Goal: Task Accomplishment & Management: Manage account settings

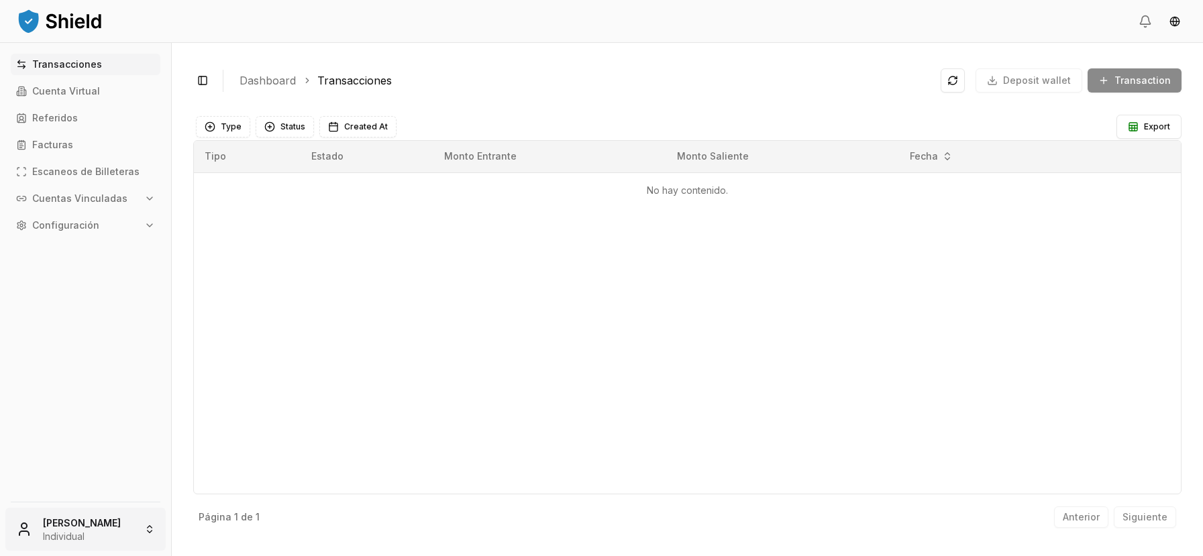
click at [123, 510] on html "Transacciones Cuenta Virtual Referidos Facturas Escaneos de Billeteras Cuentas …" at bounding box center [601, 278] width 1203 height 556
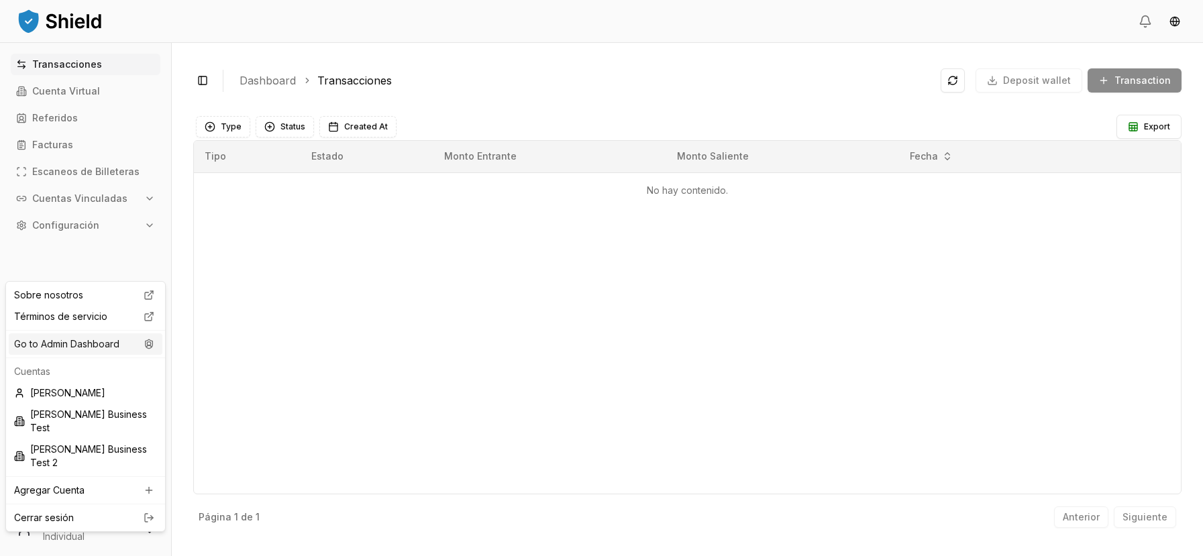
click at [112, 348] on div "Go to Admin Dashboard" at bounding box center [86, 344] width 154 height 21
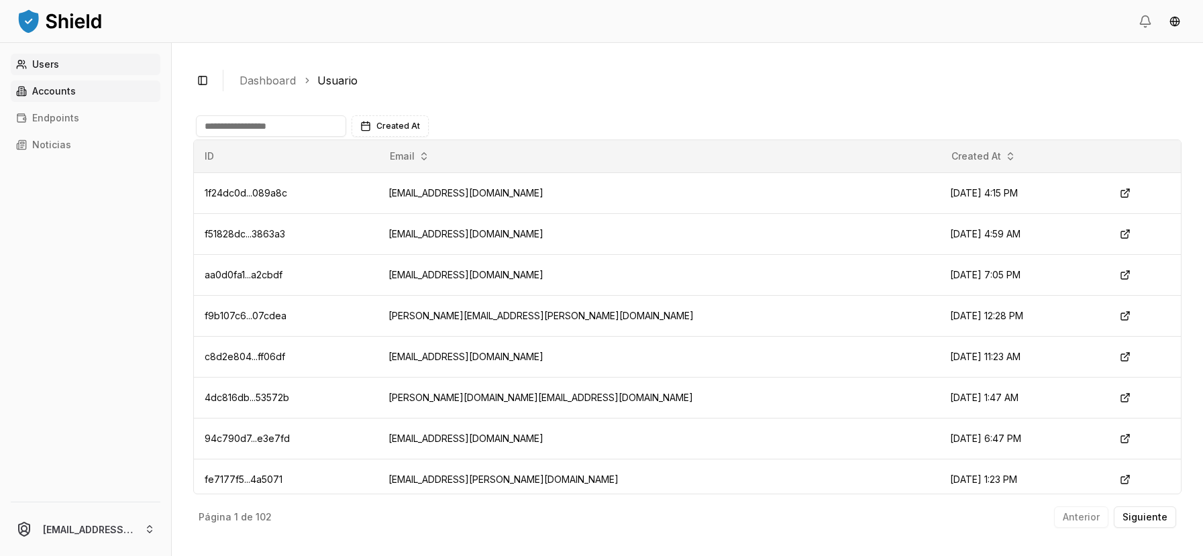
click at [107, 89] on link "Accounts" at bounding box center [86, 91] width 150 height 21
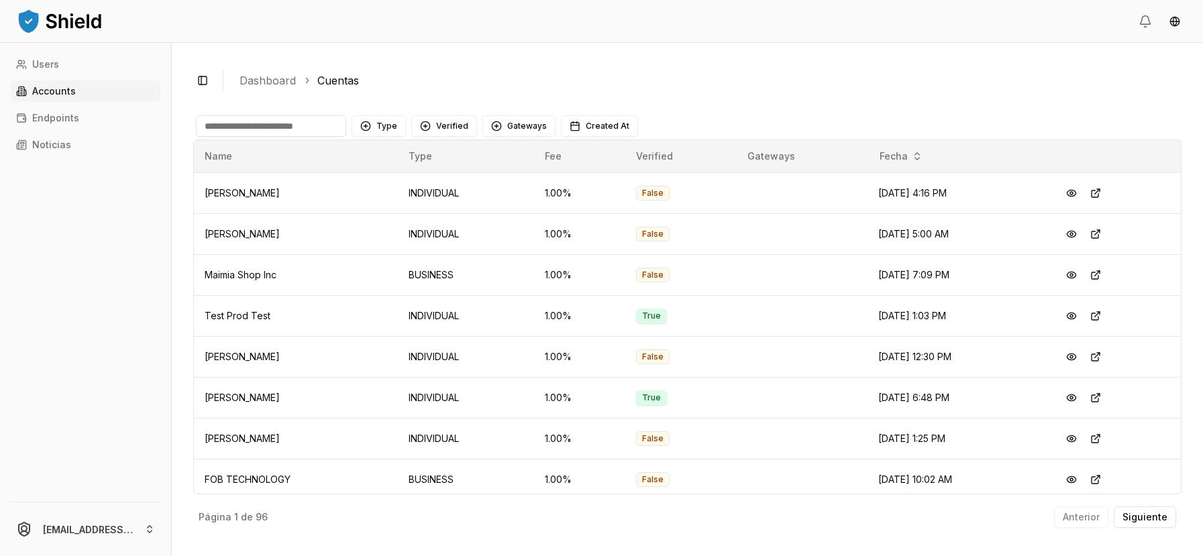
click at [266, 133] on input at bounding box center [271, 125] width 150 height 21
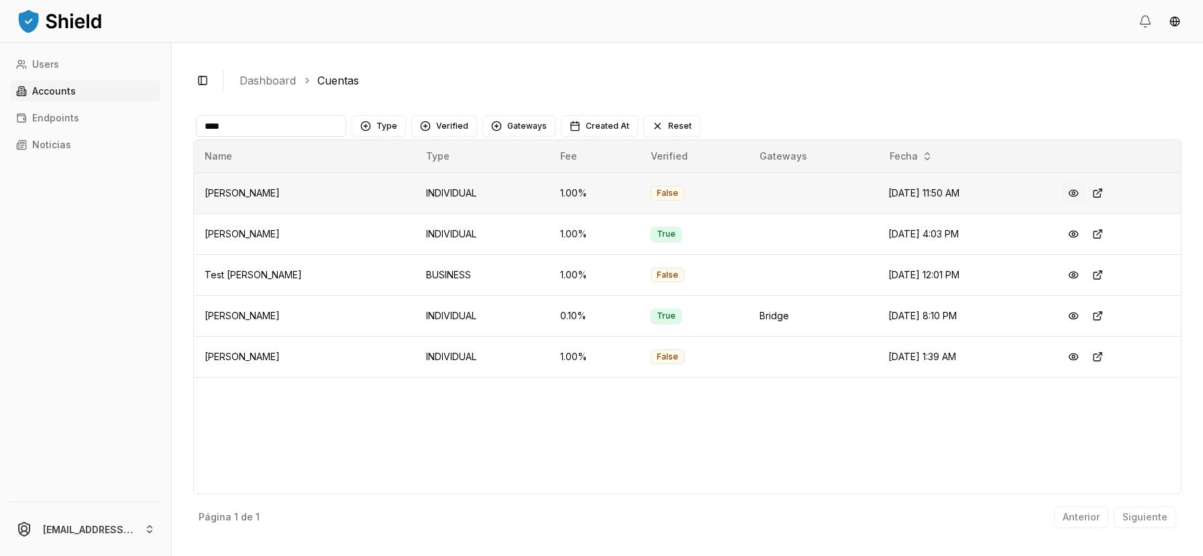
type input "****"
click at [1079, 197] on button at bounding box center [1074, 193] width 24 height 24
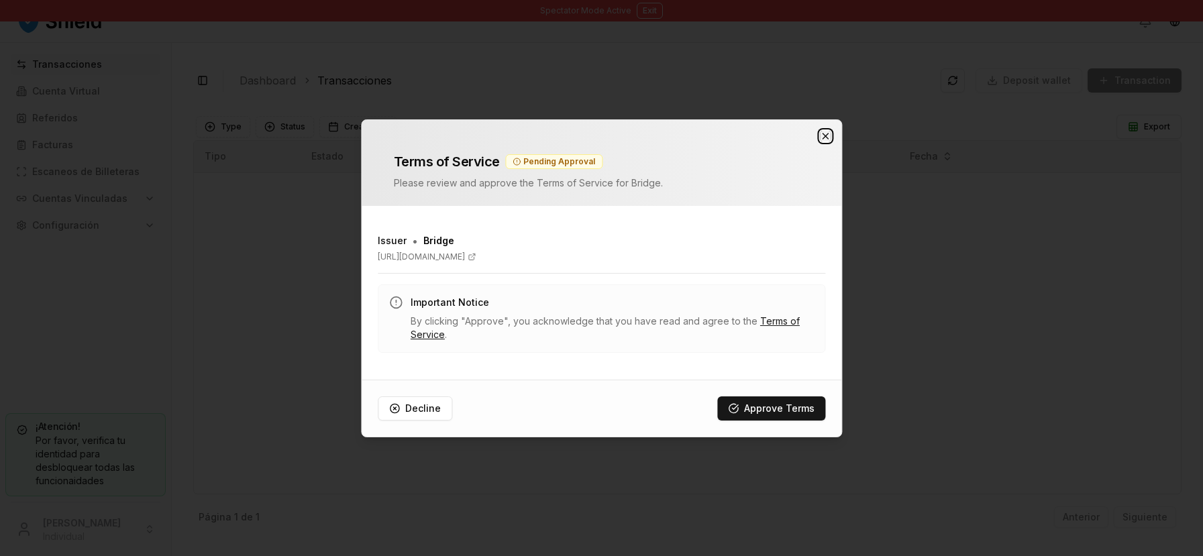
click at [824, 140] on icon "button" at bounding box center [825, 136] width 11 height 11
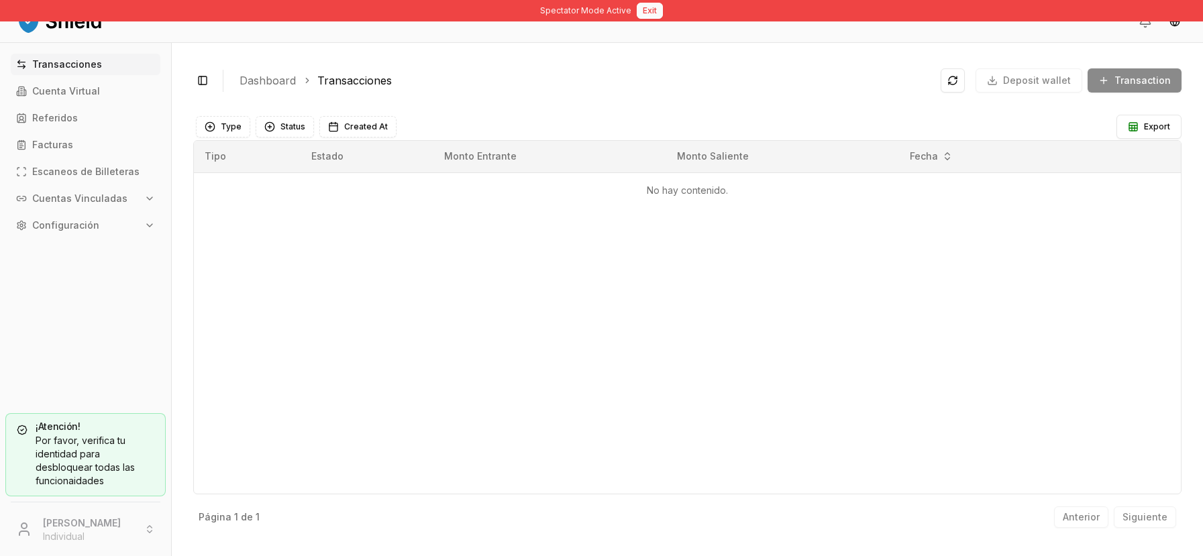
click at [644, 9] on button "Exit" at bounding box center [650, 11] width 26 height 16
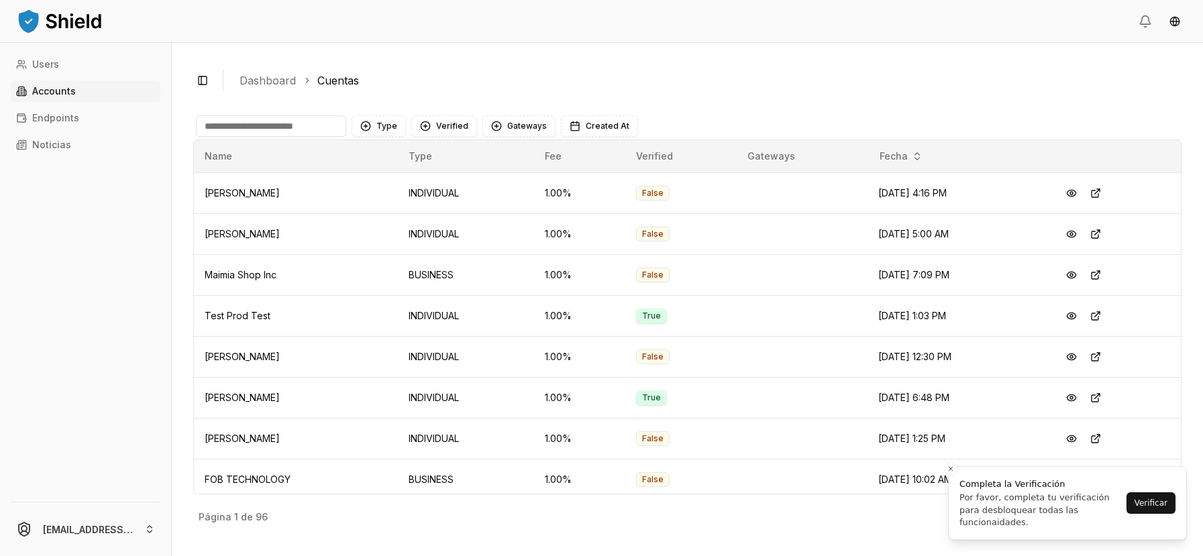
click at [313, 130] on input at bounding box center [271, 125] width 150 height 21
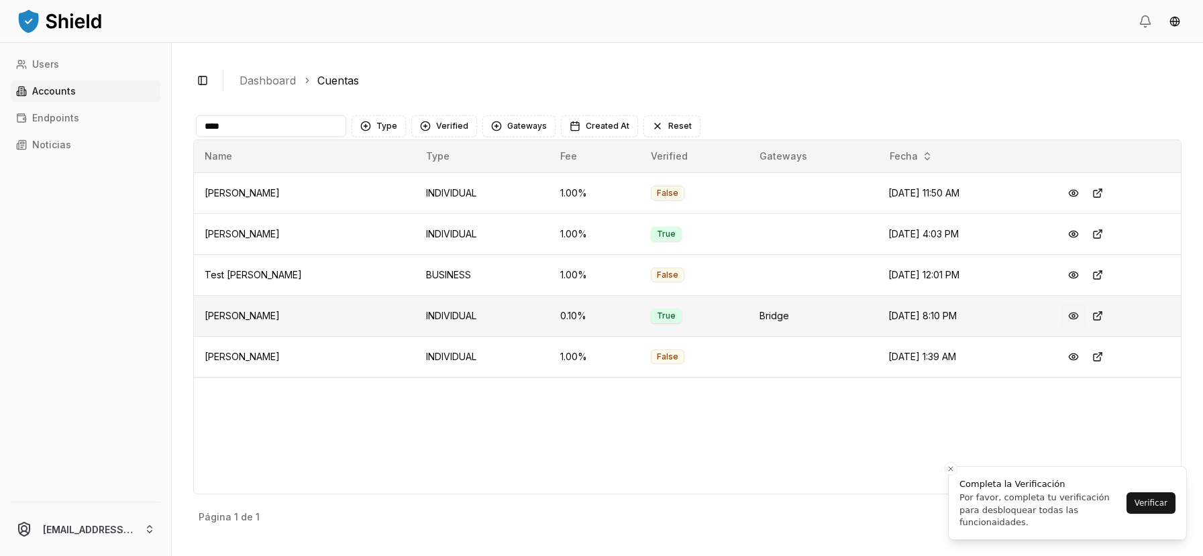
type input "****"
click at [1086, 318] on button at bounding box center [1074, 316] width 24 height 24
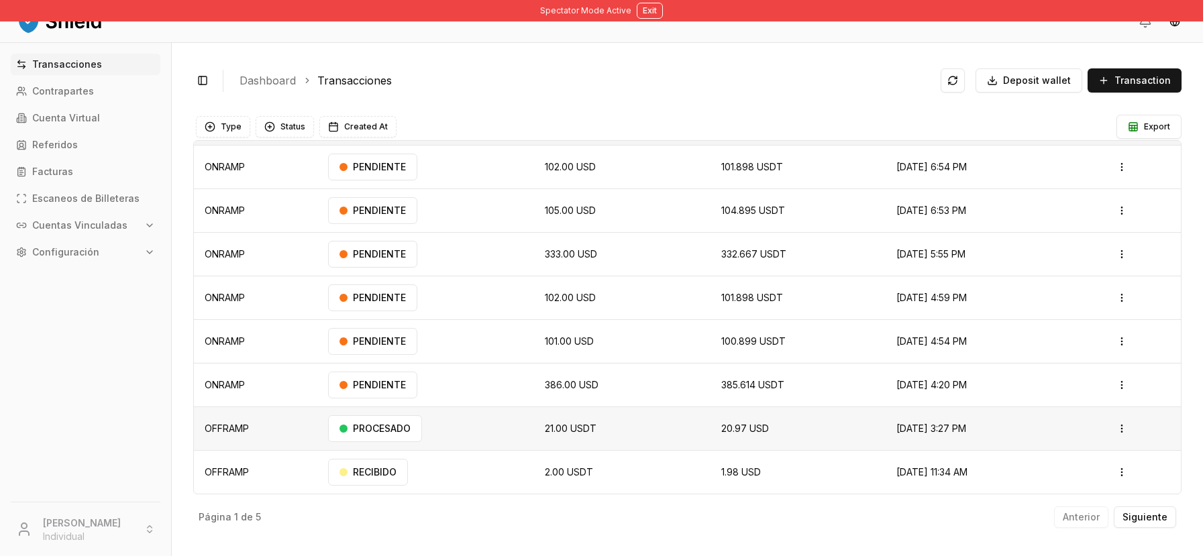
scroll to position [21, 0]
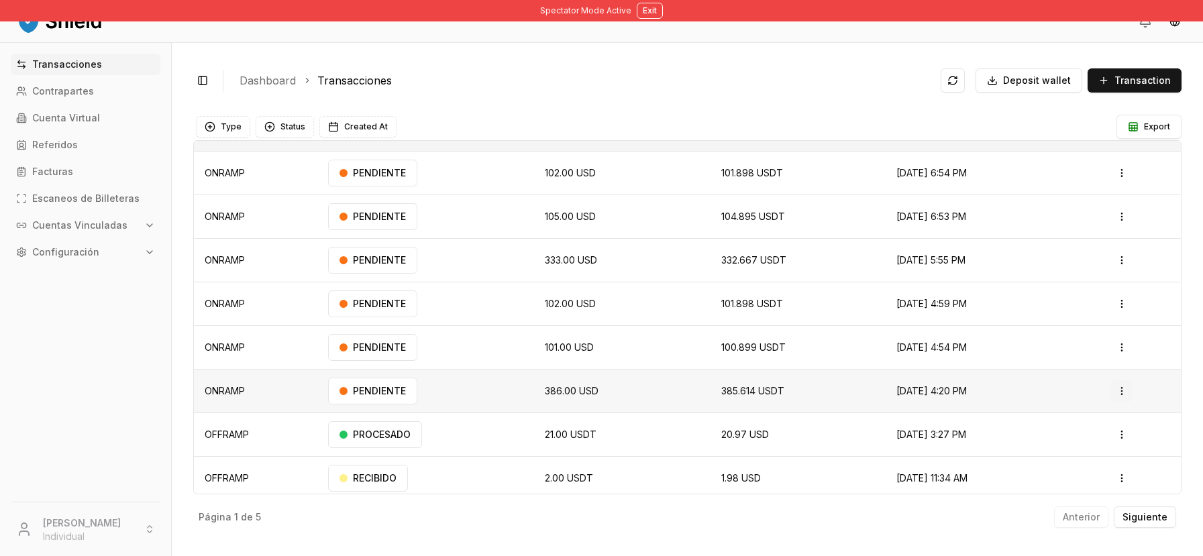
click at [1119, 395] on html "Spectator Mode Active Exit Transacciones Contrapartes Cuenta Virtual Referidos …" at bounding box center [601, 278] width 1203 height 556
click at [1051, 275] on html "Spectator Mode Active Exit Transacciones Contrapartes Cuenta Virtual Referidos …" at bounding box center [601, 278] width 1203 height 556
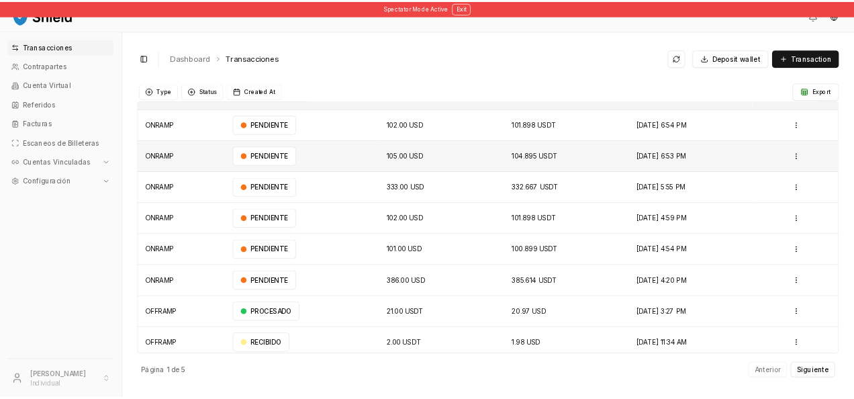
scroll to position [0, 0]
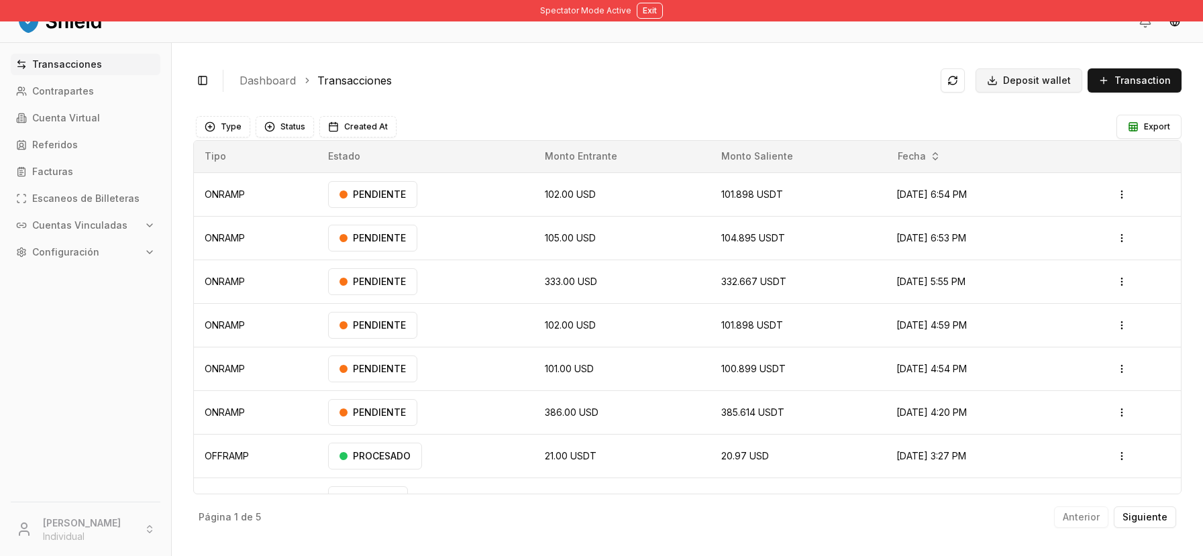
click at [1052, 87] on span "Deposit wallet" at bounding box center [1037, 80] width 68 height 13
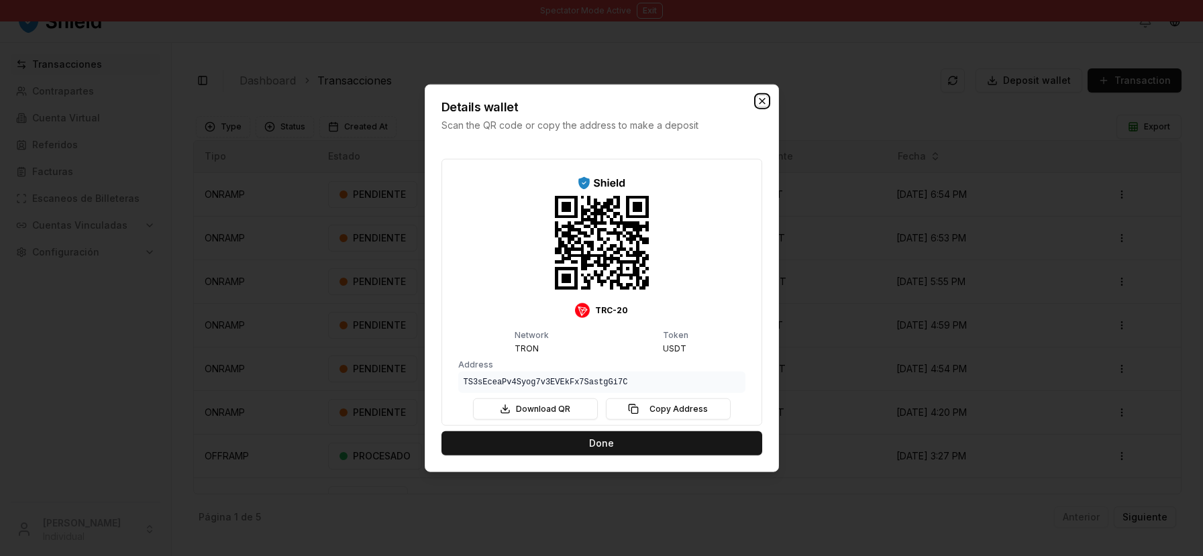
click at [760, 95] on icon "button" at bounding box center [762, 100] width 11 height 11
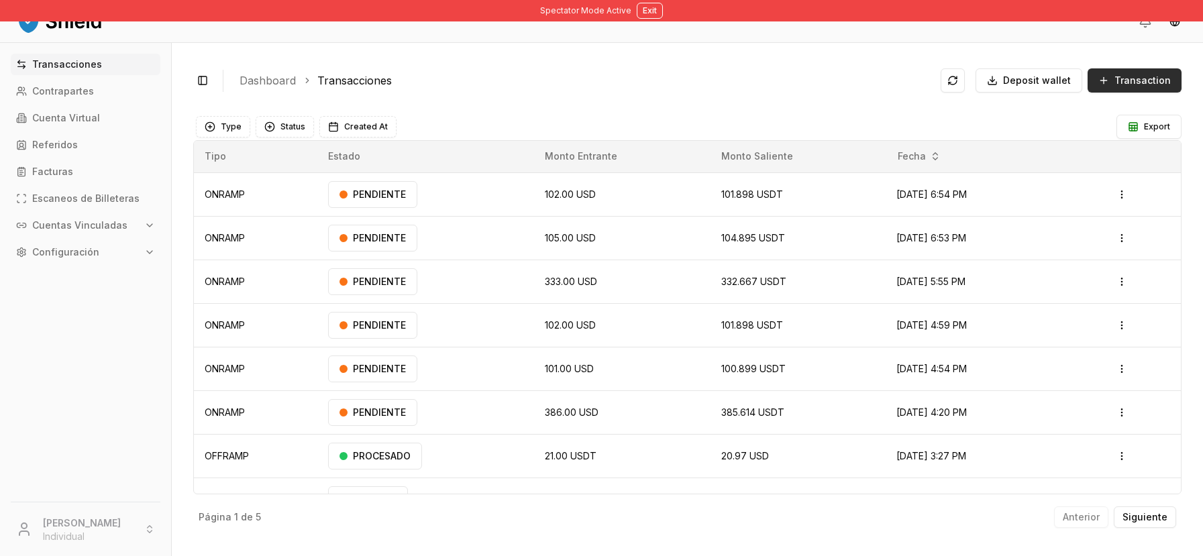
click at [1111, 81] on button "Transaction" at bounding box center [1135, 80] width 94 height 24
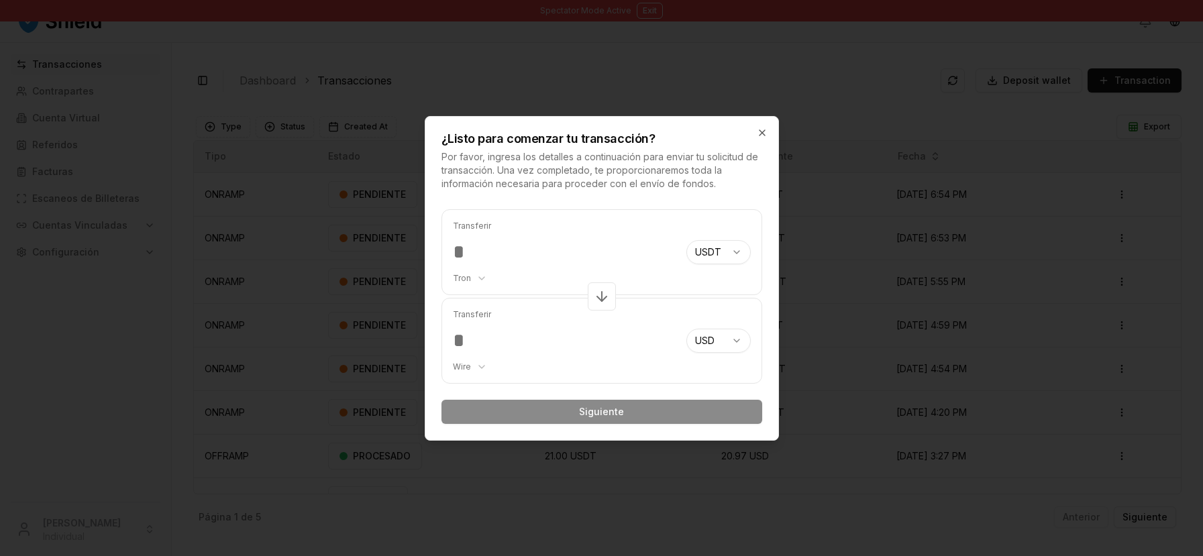
click at [768, 136] on div "¿Listo para comenzar tu transacción? Por favor, ingresa los detalles a continua…" at bounding box center [601, 154] width 353 height 74
click at [764, 138] on icon "button" at bounding box center [762, 133] width 11 height 11
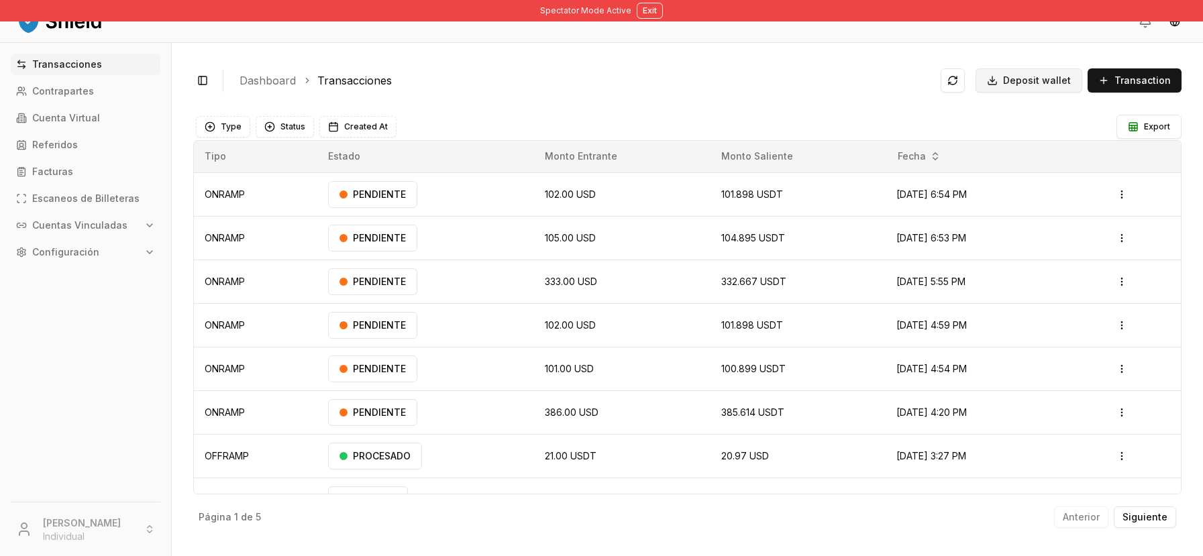
click at [1009, 89] on button "Deposit wallet" at bounding box center [1029, 80] width 107 height 24
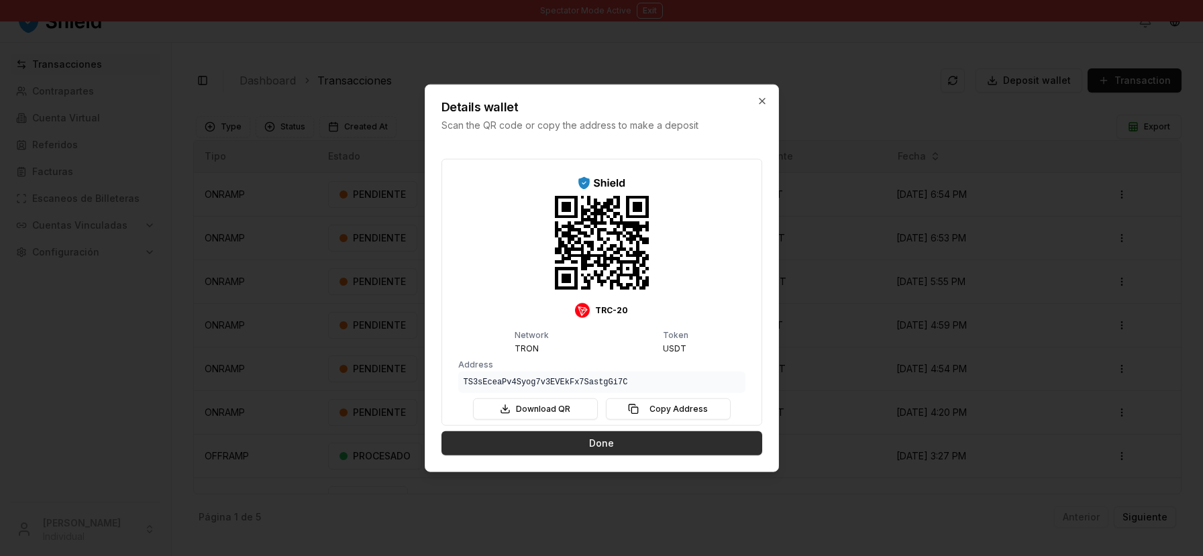
click at [703, 446] on button "Done" at bounding box center [602, 444] width 321 height 24
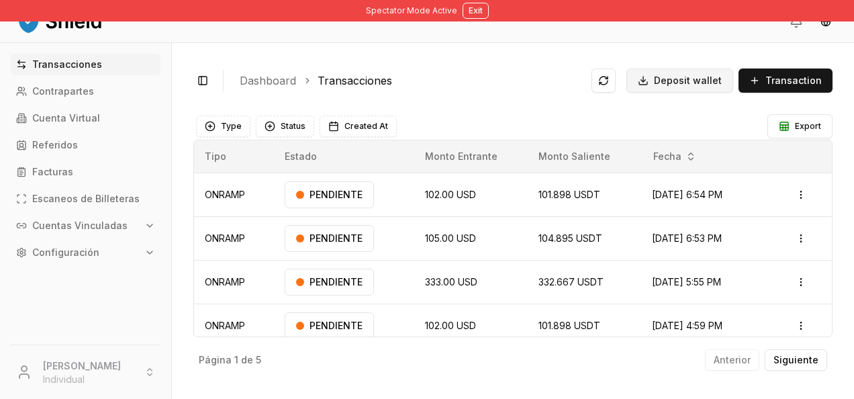
click at [680, 79] on span "Deposit wallet" at bounding box center [688, 80] width 68 height 13
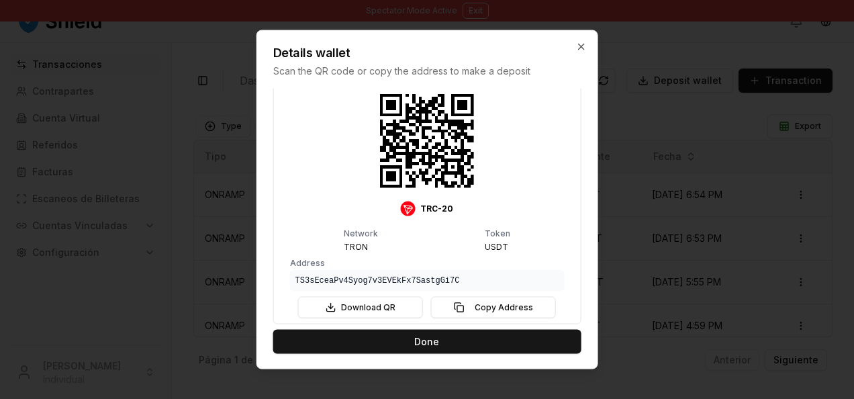
scroll to position [48, 0]
click at [577, 44] on icon "button" at bounding box center [580, 47] width 11 height 11
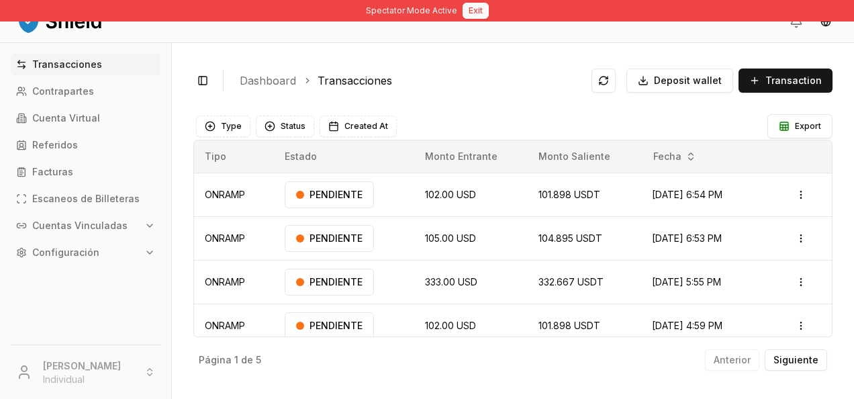
click at [468, 8] on button "Exit" at bounding box center [475, 11] width 26 height 16
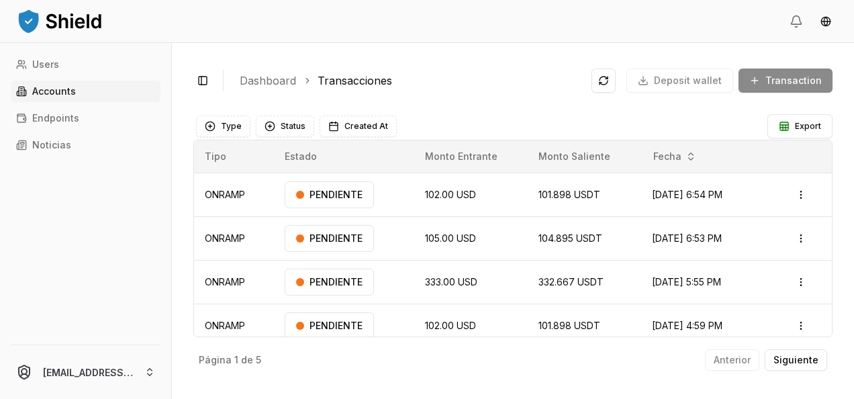
click at [86, 100] on link "Accounts" at bounding box center [86, 91] width 150 height 21
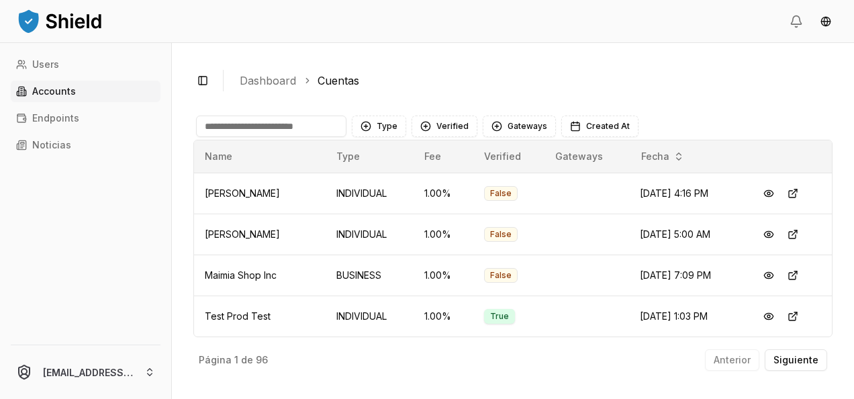
click at [275, 128] on input at bounding box center [271, 125] width 150 height 21
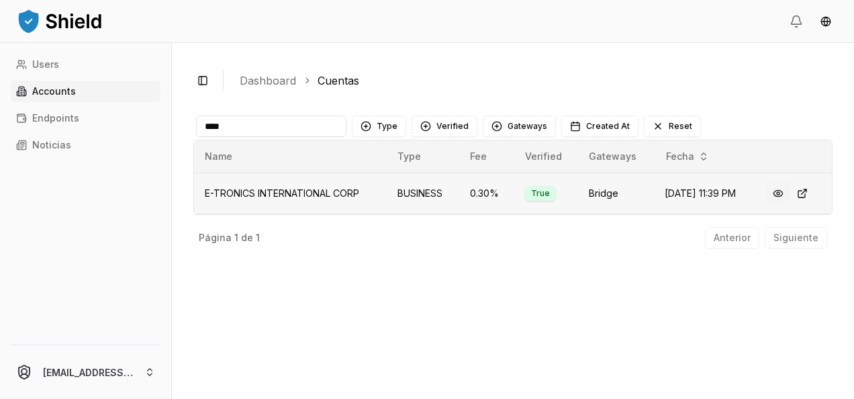
type input "****"
click at [779, 195] on button at bounding box center [778, 193] width 24 height 24
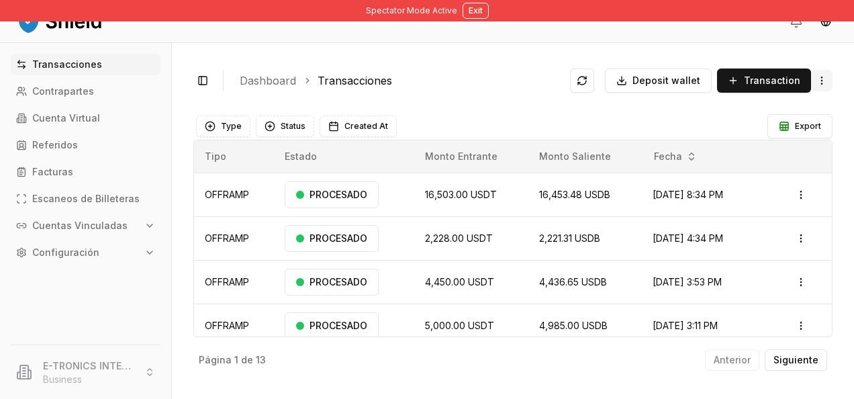
click at [821, 87] on html "Spectator Mode Active Exit Transacciones Contrapartes Cuenta Virtual Referidos …" at bounding box center [427, 199] width 854 height 399
click at [793, 128] on span "Withdraw Funds" at bounding box center [765, 134] width 71 height 13
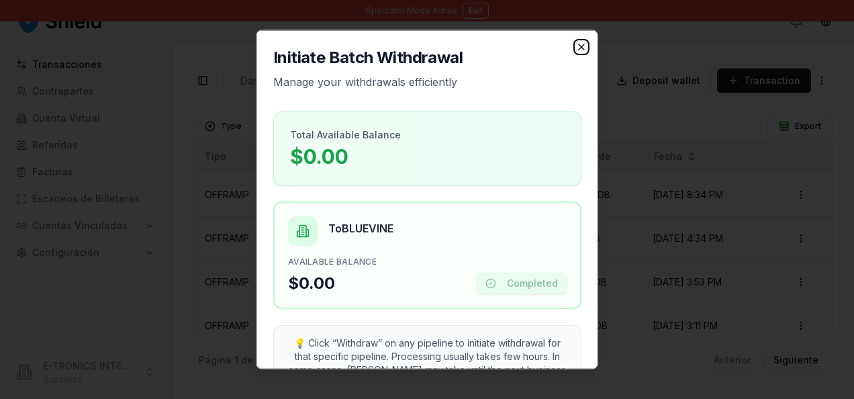
click at [575, 46] on icon "button" at bounding box center [580, 47] width 11 height 11
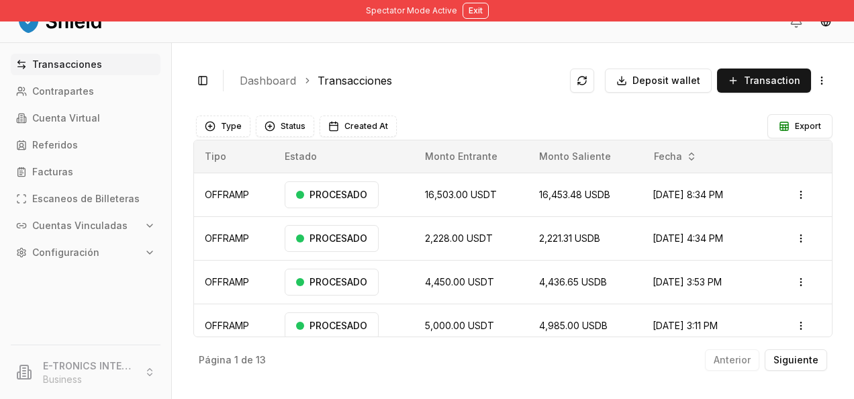
click at [462, 1] on div "Spectator Mode Active Exit" at bounding box center [427, 10] width 854 height 21
click at [471, 9] on button "Exit" at bounding box center [475, 11] width 26 height 16
